Goal: Complete application form

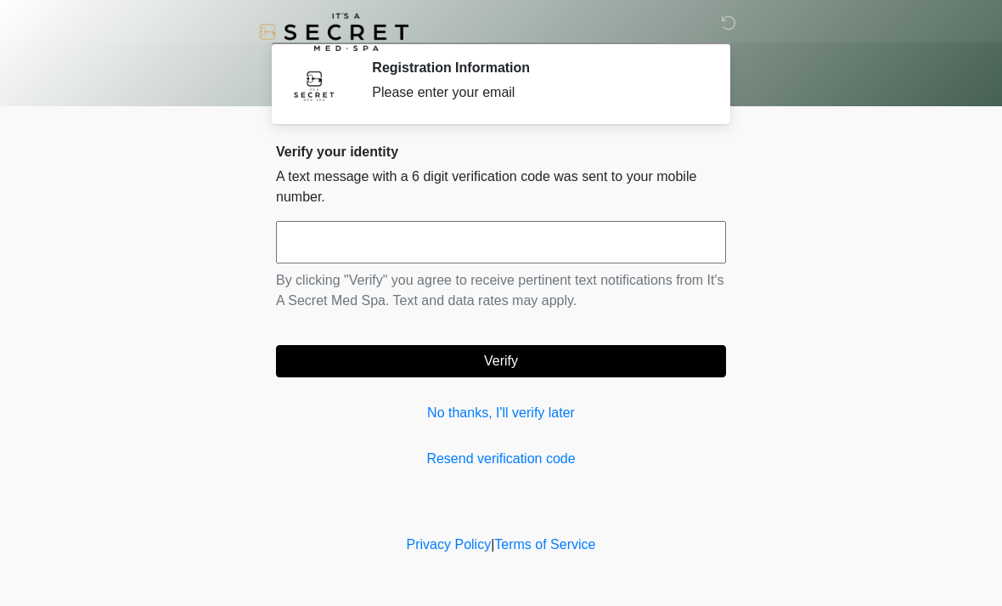
click at [643, 237] on input "text" at bounding box center [501, 242] width 450 height 42
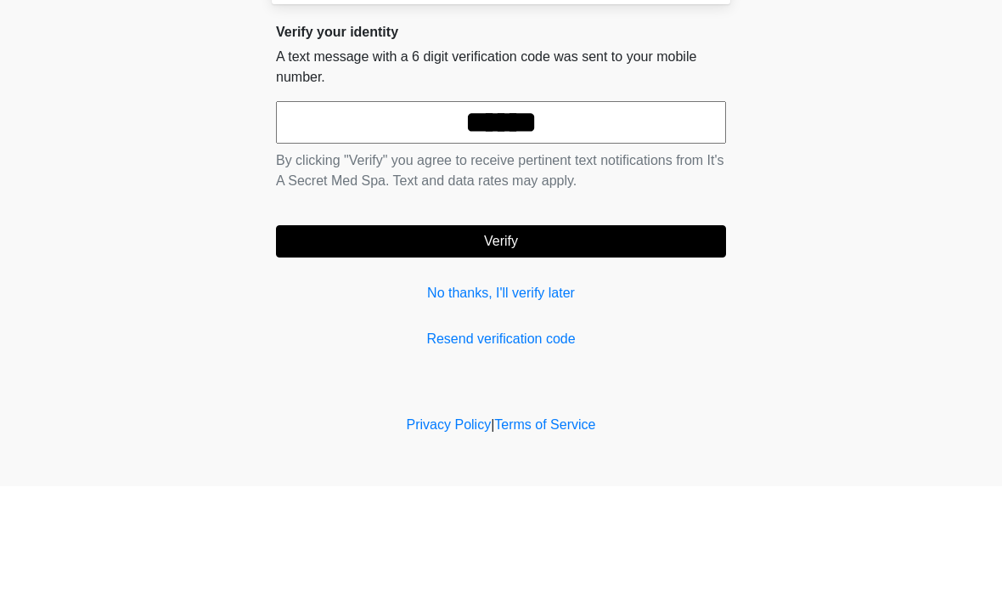
type input "******"
click at [614, 345] on button "Verify" at bounding box center [501, 361] width 450 height 32
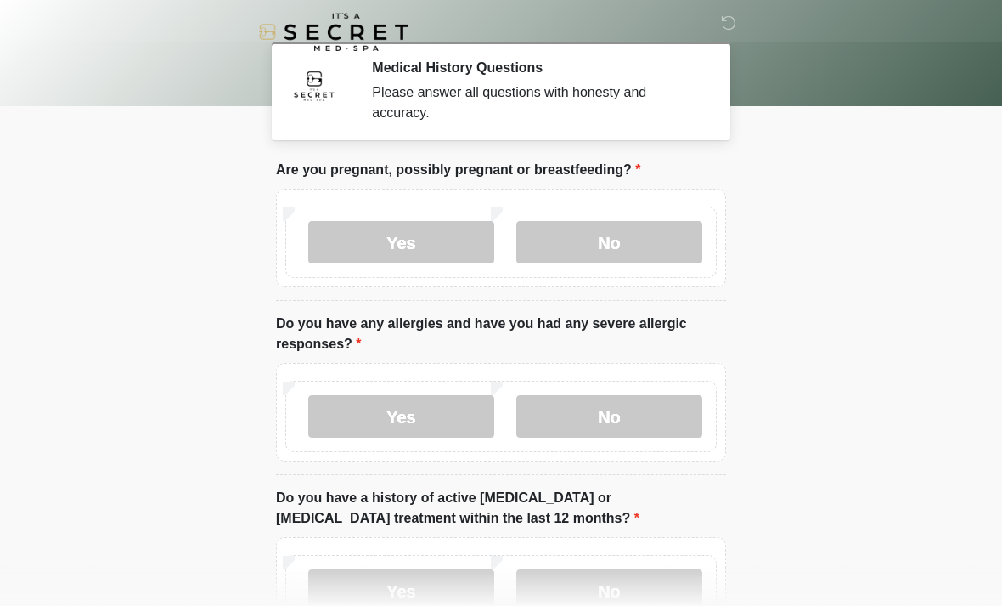
click at [636, 245] on label "No" at bounding box center [609, 242] width 186 height 42
click at [607, 415] on label "No" at bounding box center [609, 416] width 186 height 42
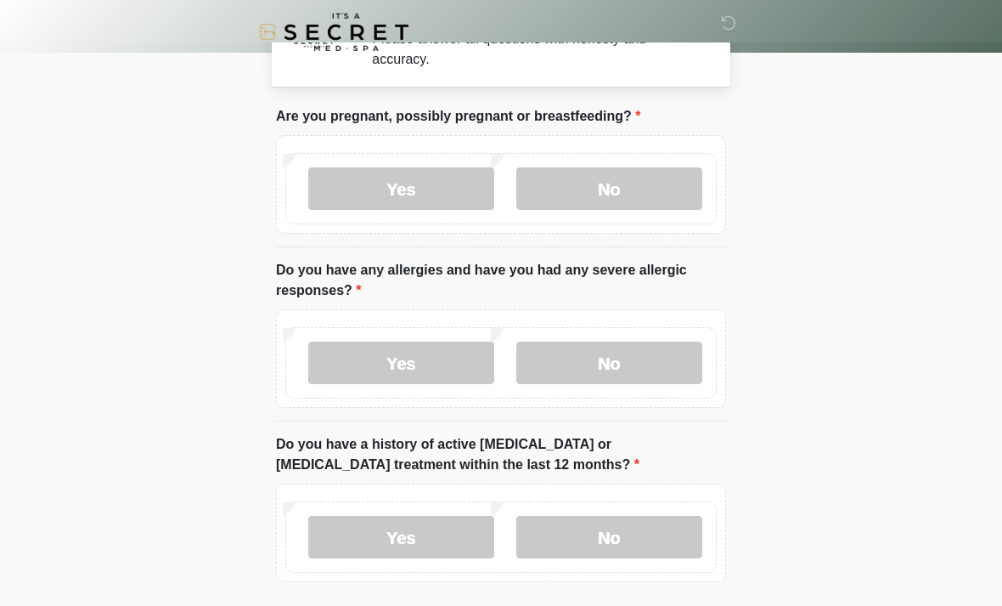
click at [652, 534] on label "No" at bounding box center [609, 537] width 186 height 42
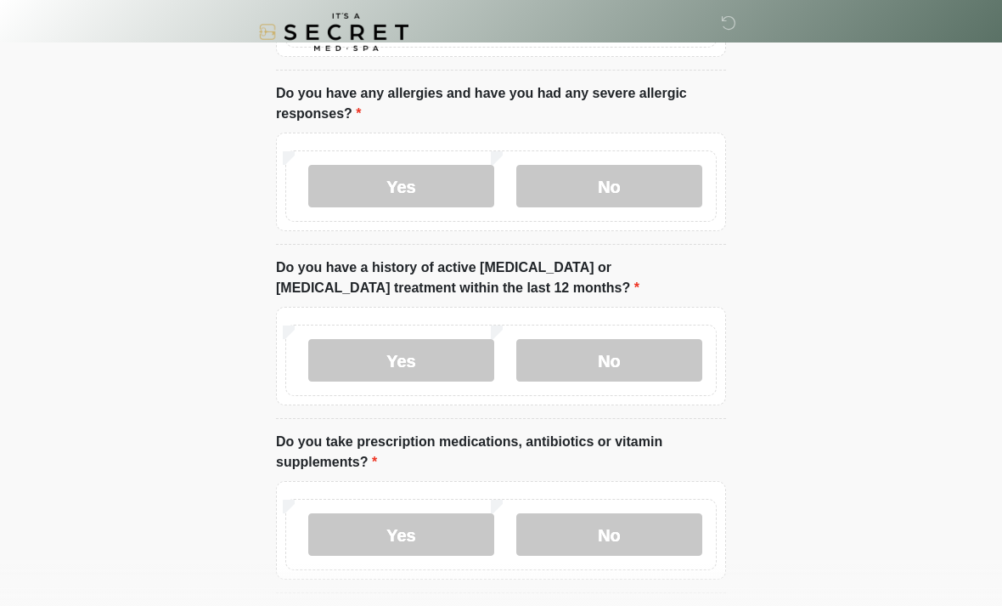
scroll to position [234, 0]
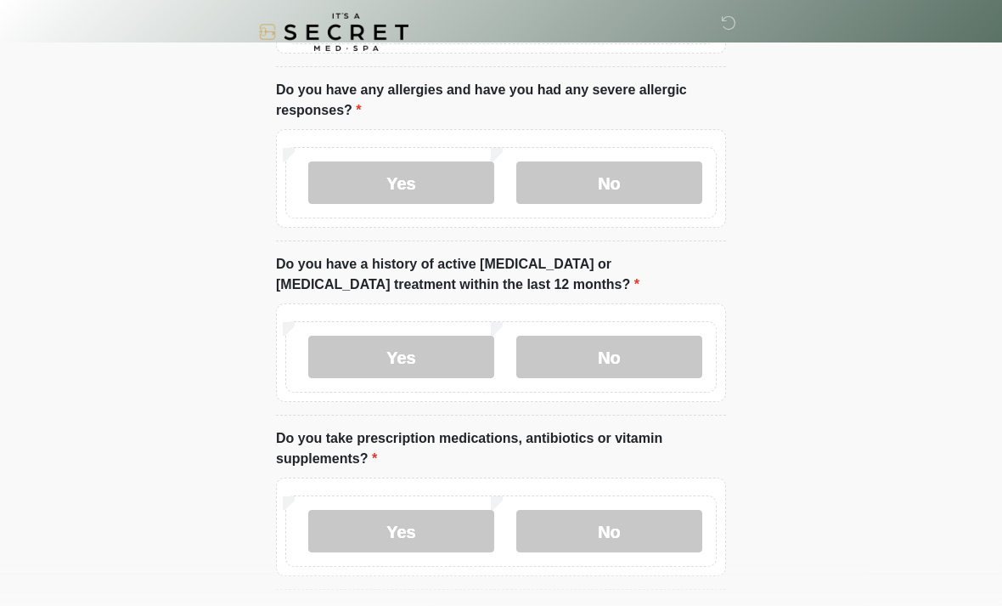
click at [413, 533] on label "Yes" at bounding box center [401, 531] width 186 height 42
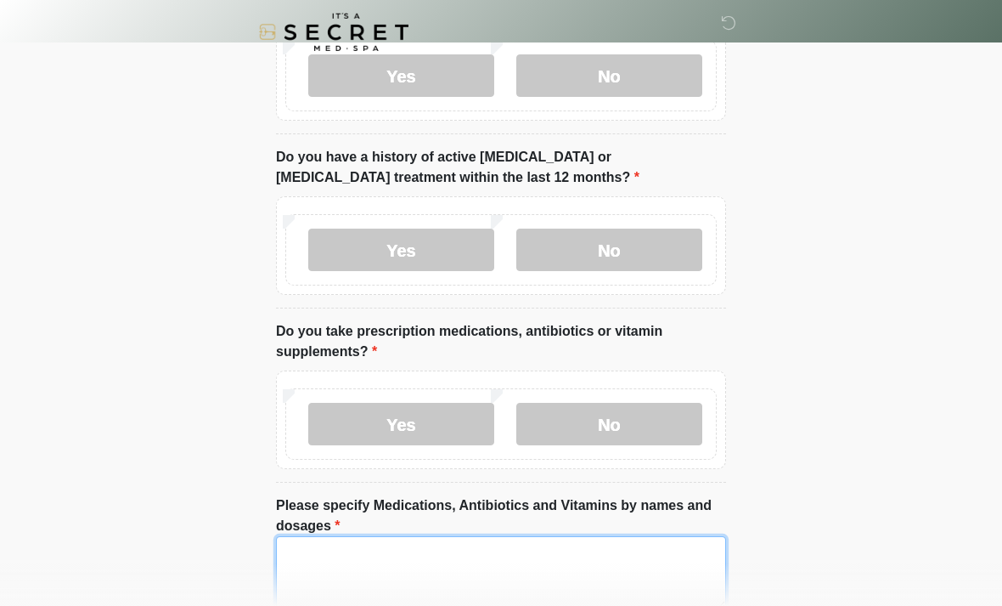
click at [535, 566] on textarea "Please specify Medications, Antibiotics and Vitamins by names and dosages" at bounding box center [501, 572] width 450 height 73
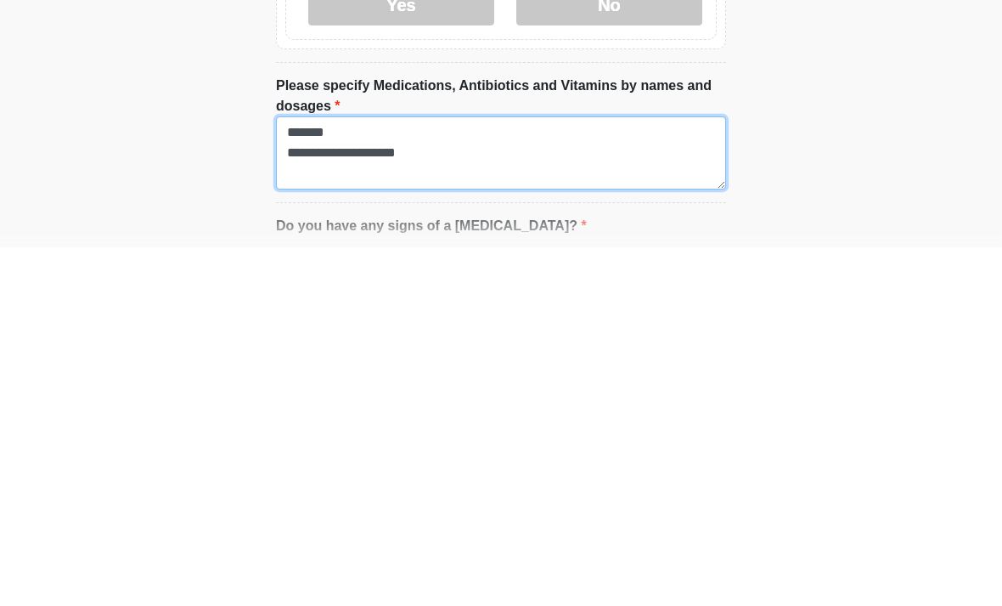
click at [562, 475] on textarea "**********" at bounding box center [501, 511] width 450 height 73
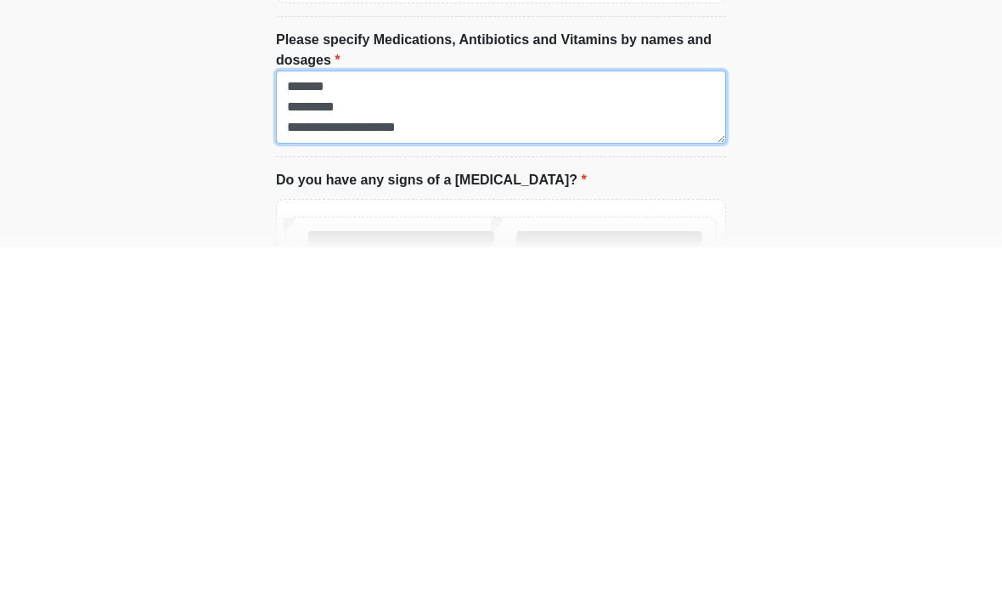
scroll to position [465, 0]
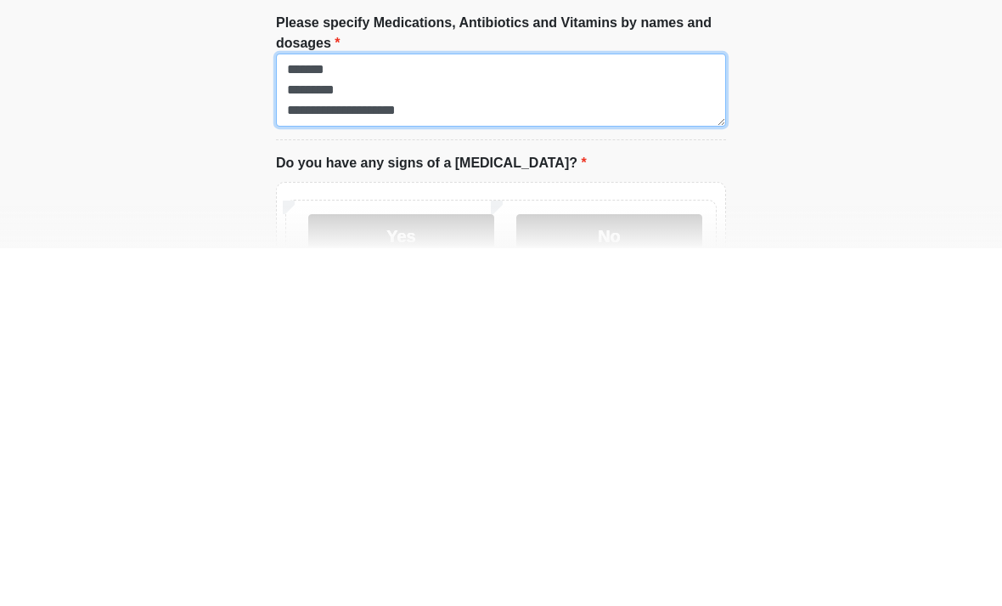
type textarea "**********"
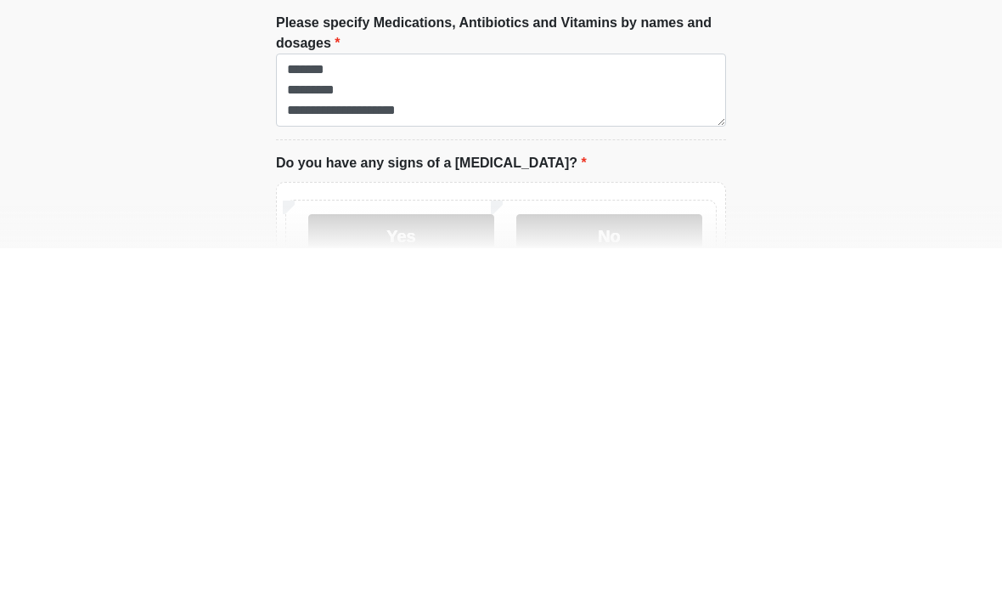
click at [640, 572] on label "No" at bounding box center [609, 593] width 186 height 42
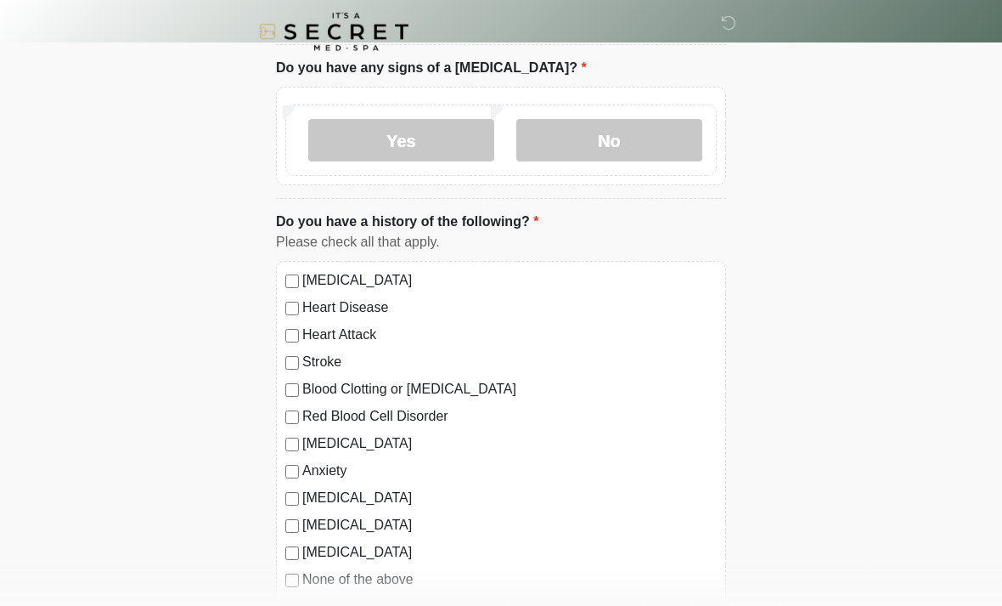
scroll to position [970, 0]
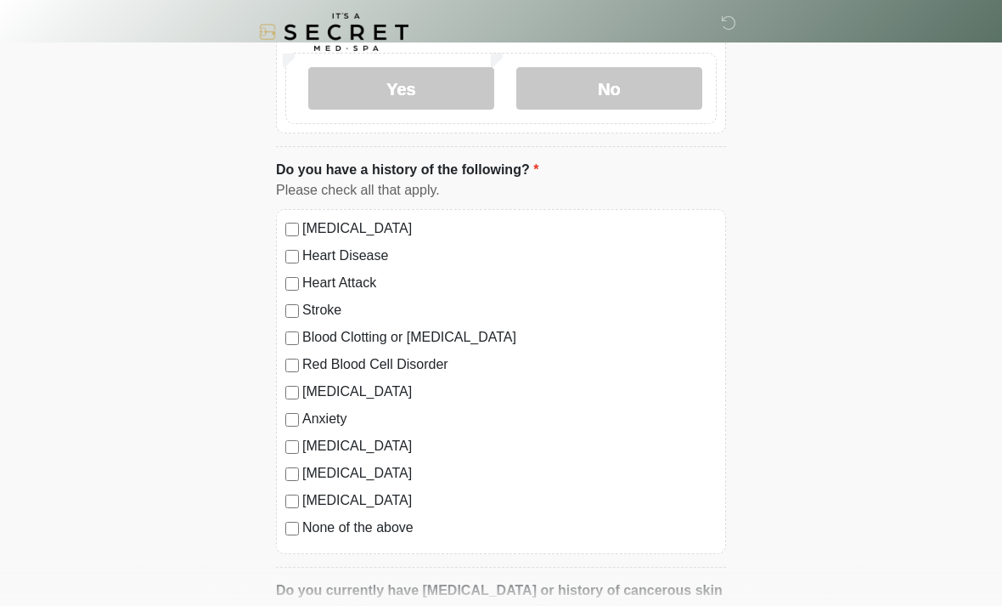
click at [330, 421] on label "Anxiety" at bounding box center [509, 419] width 414 height 20
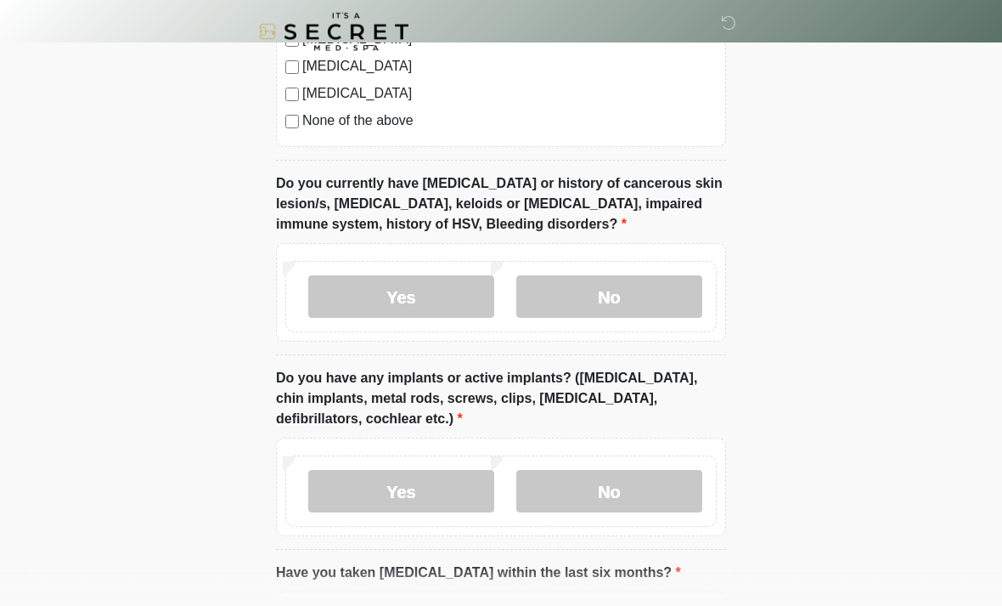
scroll to position [1379, 0]
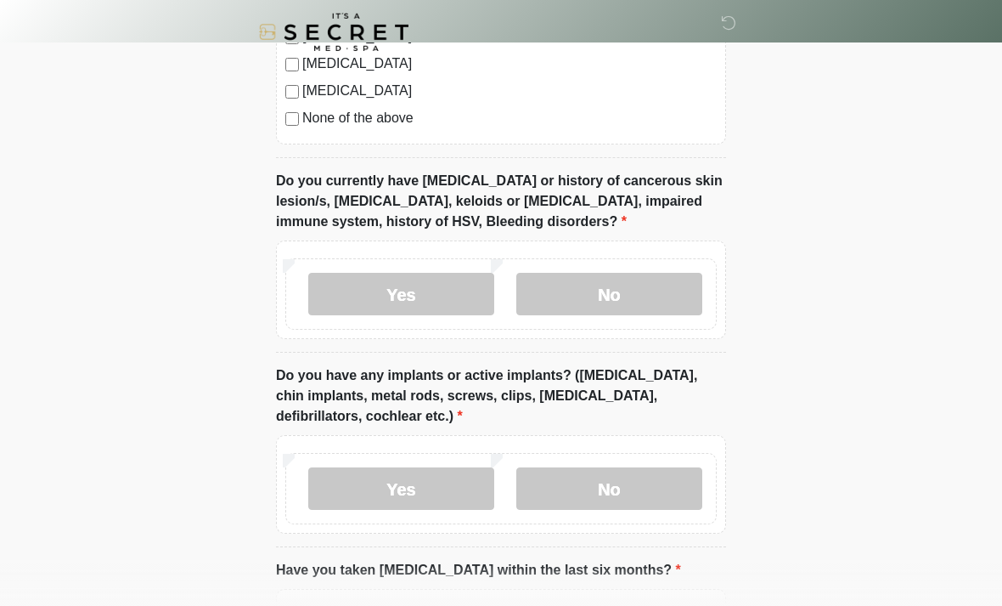
click at [643, 283] on label "No" at bounding box center [609, 294] width 186 height 42
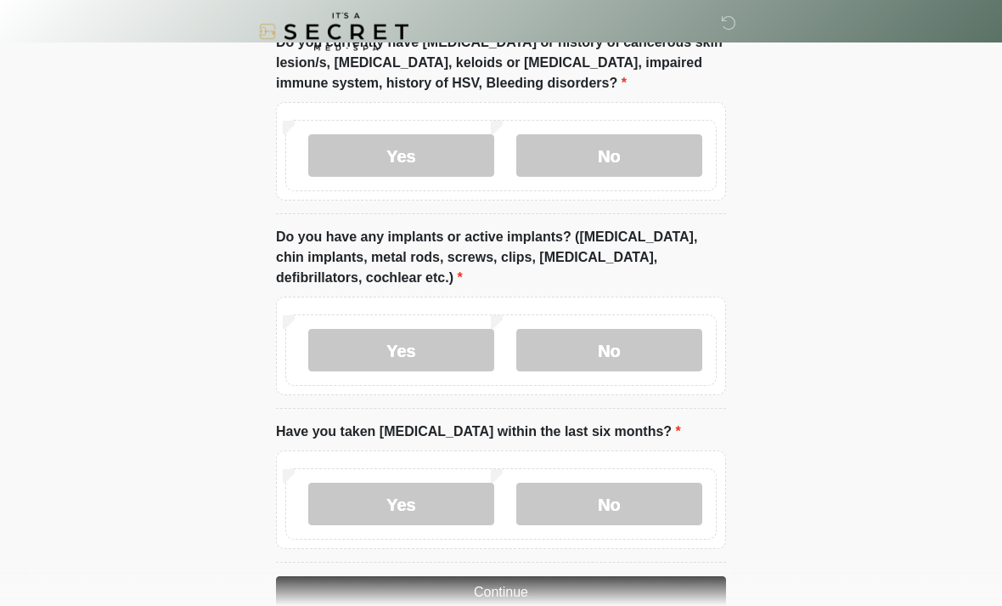
scroll to position [1553, 0]
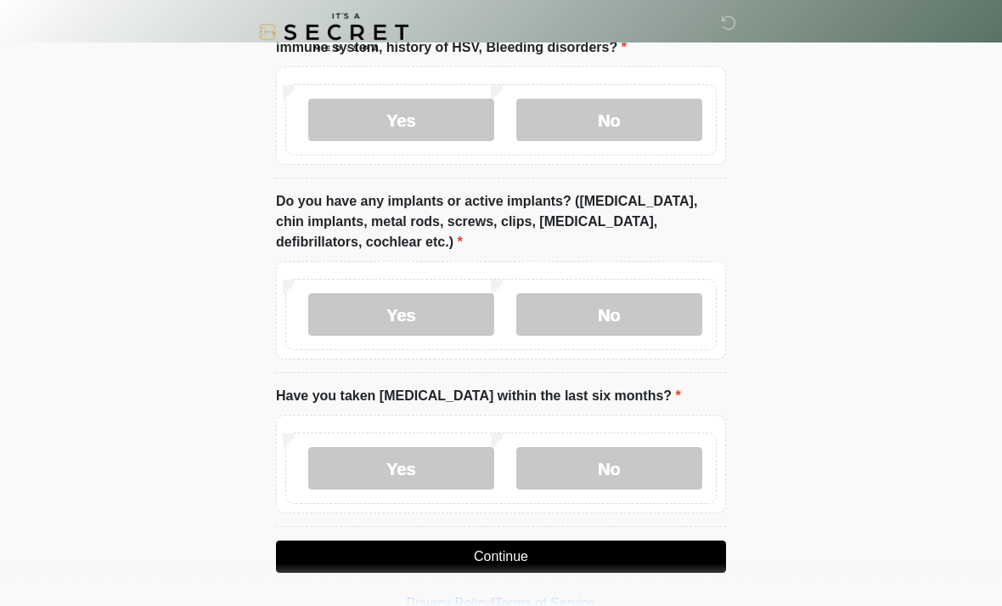
click at [663, 306] on label "No" at bounding box center [609, 314] width 186 height 42
click at [654, 448] on label "No" at bounding box center [609, 468] width 186 height 42
click at [598, 544] on button "Continue" at bounding box center [501, 556] width 450 height 32
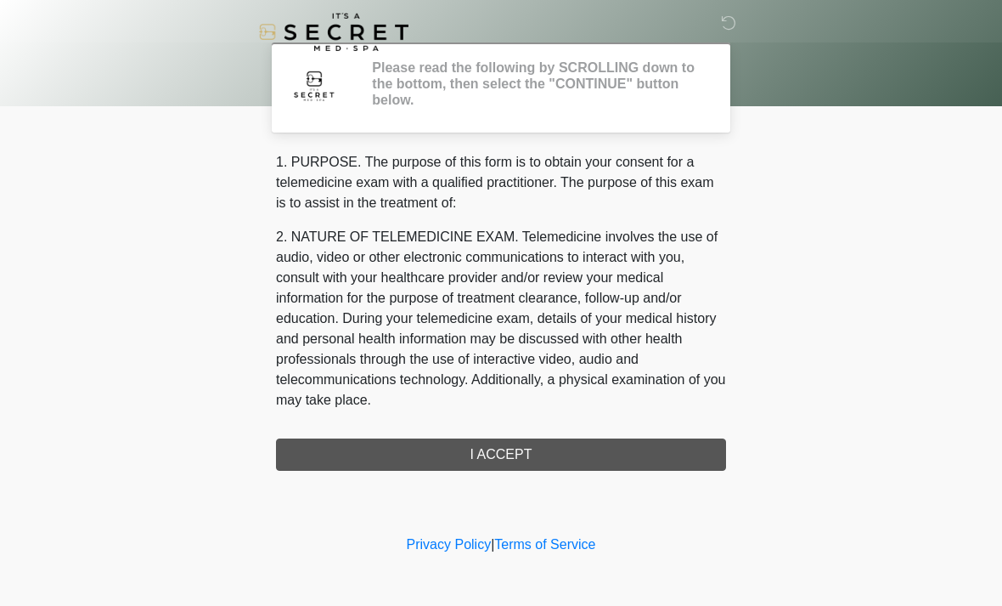
scroll to position [0, 0]
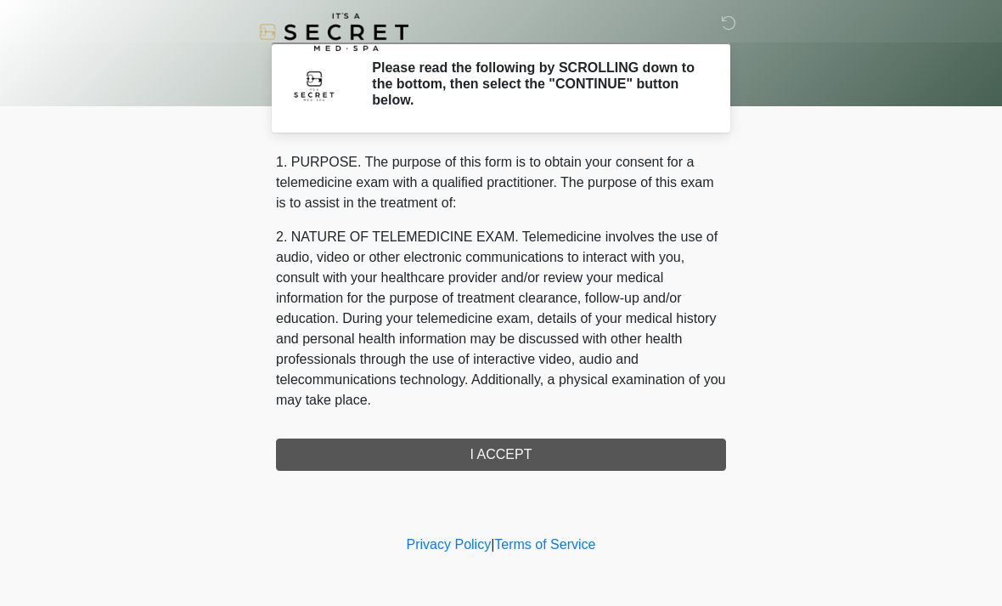
click at [634, 446] on div "1. PURPOSE. The purpose of this form is to obtain your consent for a telemedici…" at bounding box center [501, 311] width 450 height 318
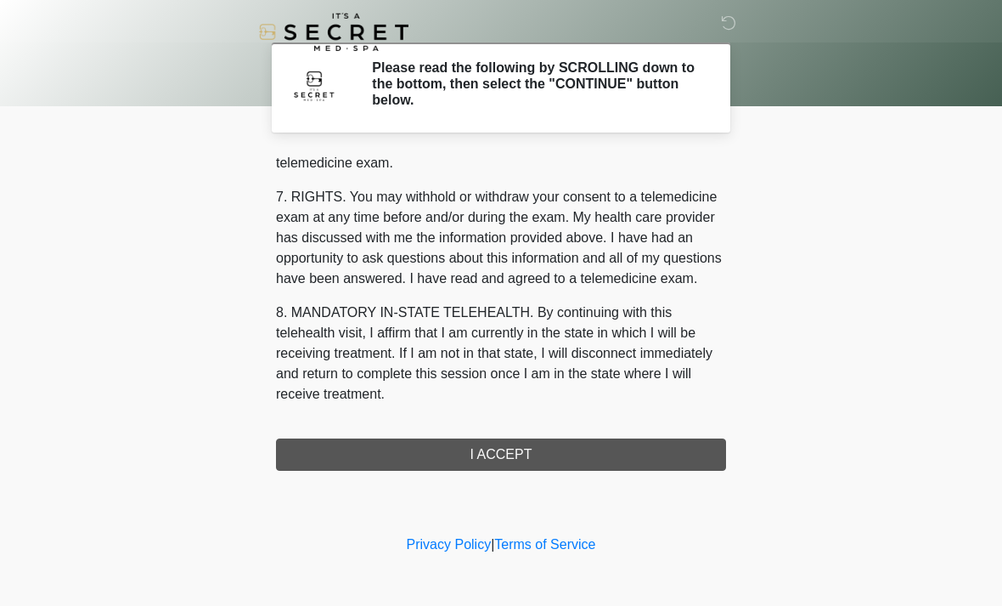
scroll to position [719, 0]
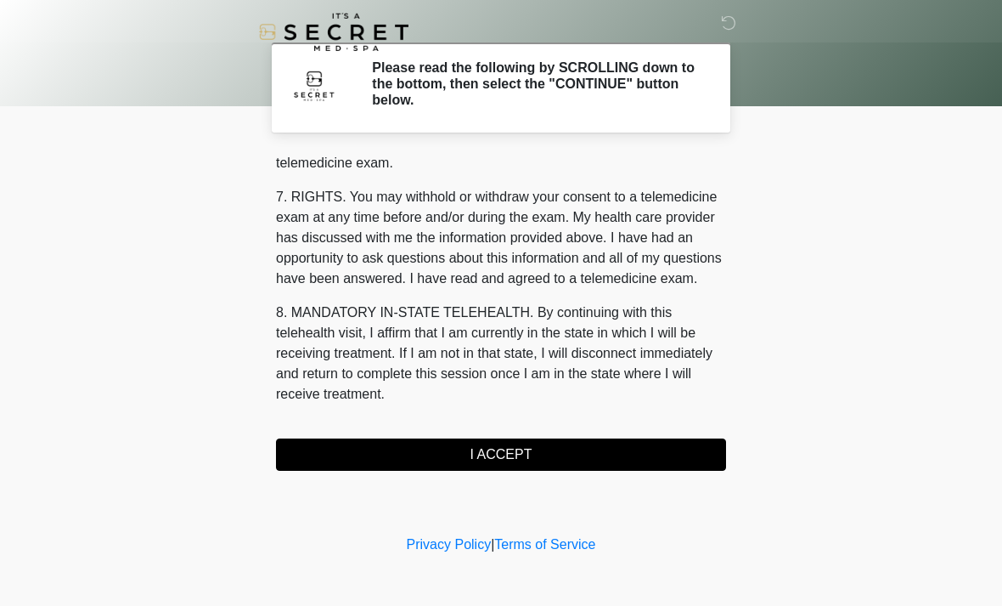
click at [589, 455] on button "I ACCEPT" at bounding box center [501, 454] width 450 height 32
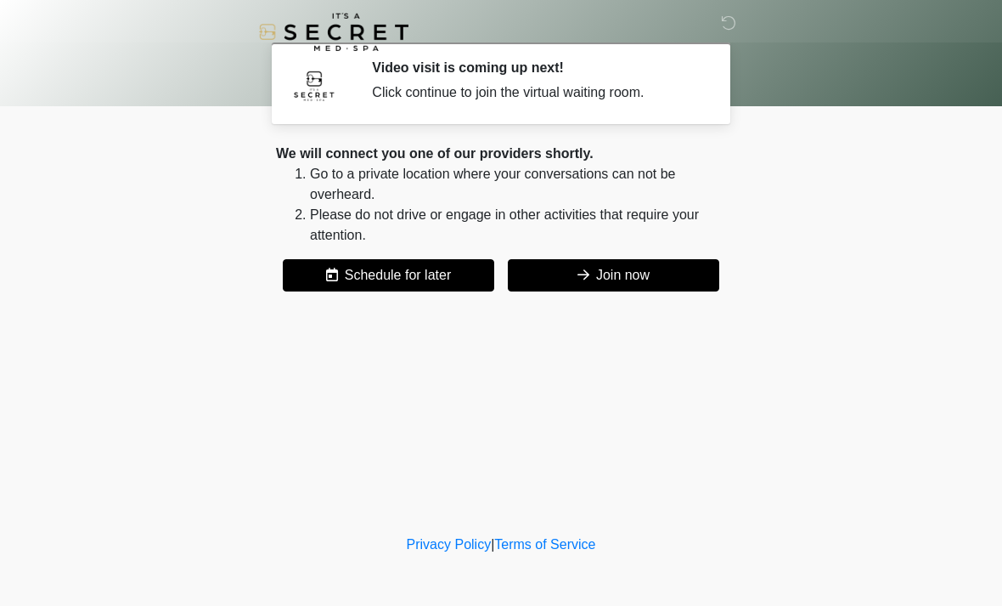
click at [633, 262] on button "Join now" at bounding box center [613, 275] width 211 height 32
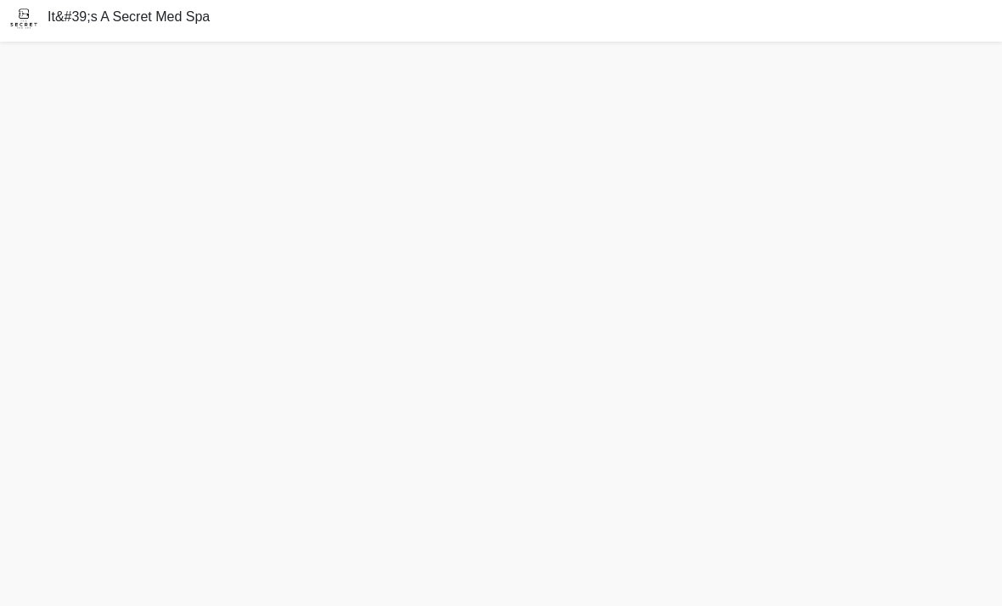
scroll to position [5, 0]
